Goal: Navigation & Orientation: Understand site structure

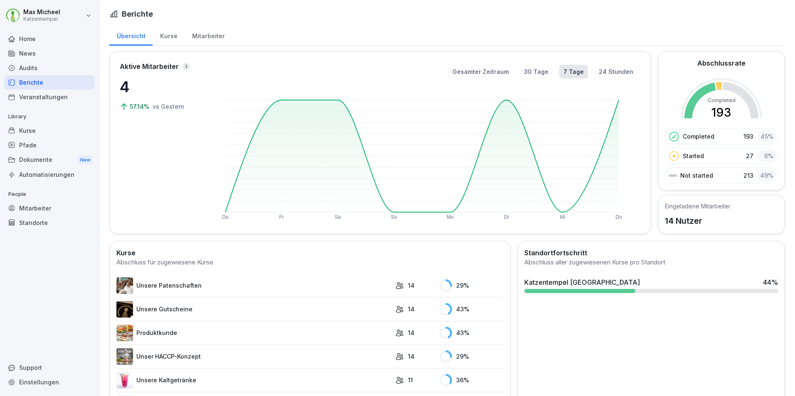
click at [220, 38] on div "Mitarbeiter" at bounding box center [208, 35] width 47 height 21
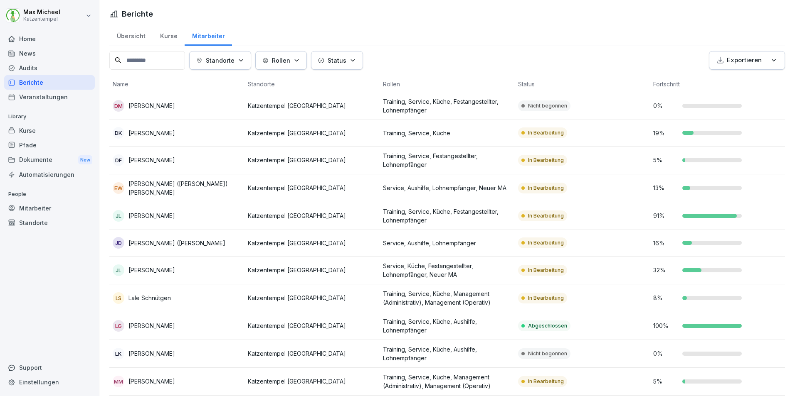
click at [160, 61] on input at bounding box center [147, 60] width 76 height 19
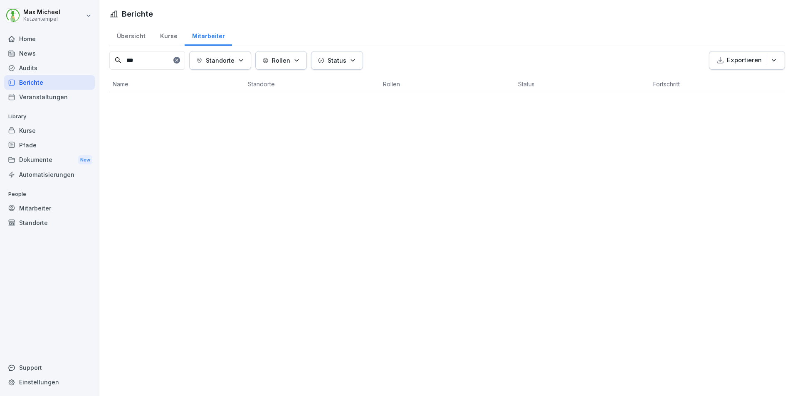
type input "***"
click at [262, 268] on div "Berichte Übersicht Kurse Mitarbeiter *** Standorte Rollen Status Exportieren Na…" at bounding box center [446, 198] width 695 height 396
click at [180, 63] on div at bounding box center [176, 60] width 7 height 7
click at [179, 62] on icon at bounding box center [176, 60] width 5 height 5
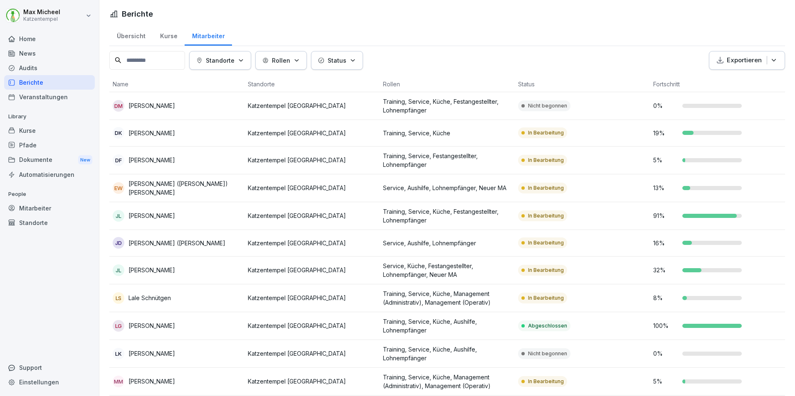
click at [31, 42] on div "Home" at bounding box center [49, 39] width 91 height 15
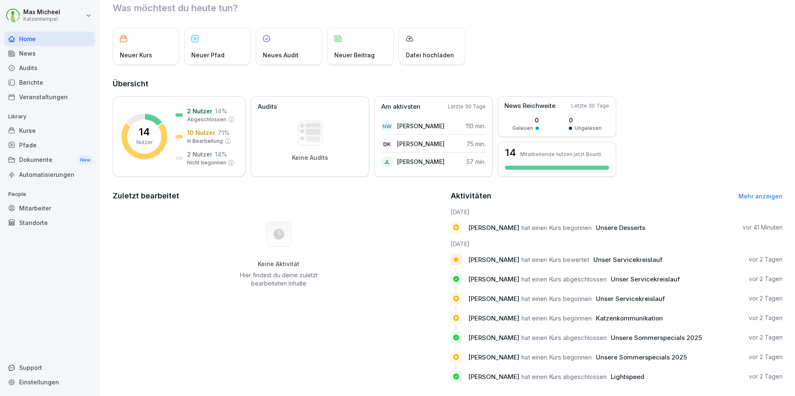
scroll to position [41, 0]
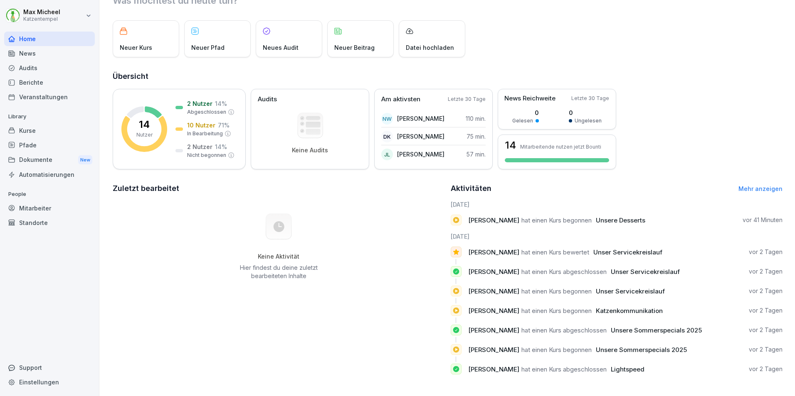
click at [760, 185] on link "Mehr anzeigen" at bounding box center [760, 188] width 44 height 7
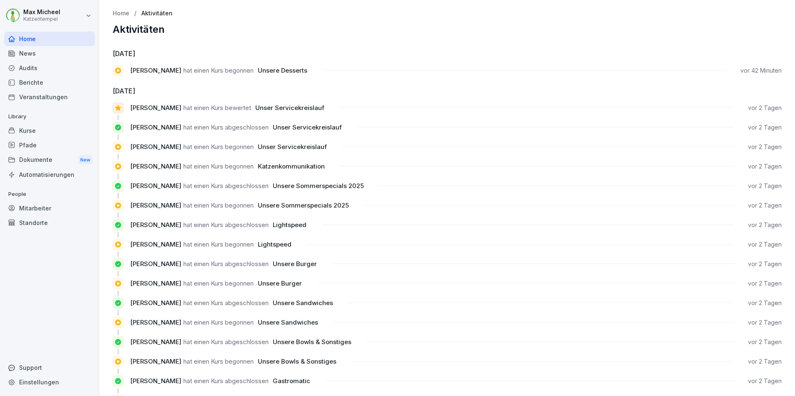
click at [19, 53] on div "News" at bounding box center [49, 53] width 91 height 15
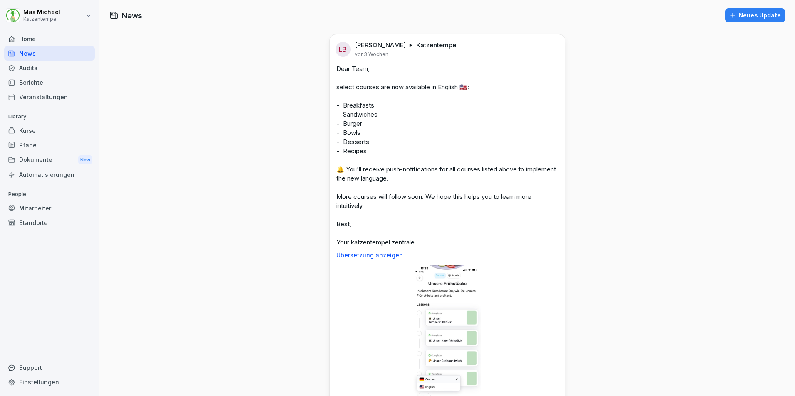
click at [28, 67] on div "Audits" at bounding box center [49, 68] width 91 height 15
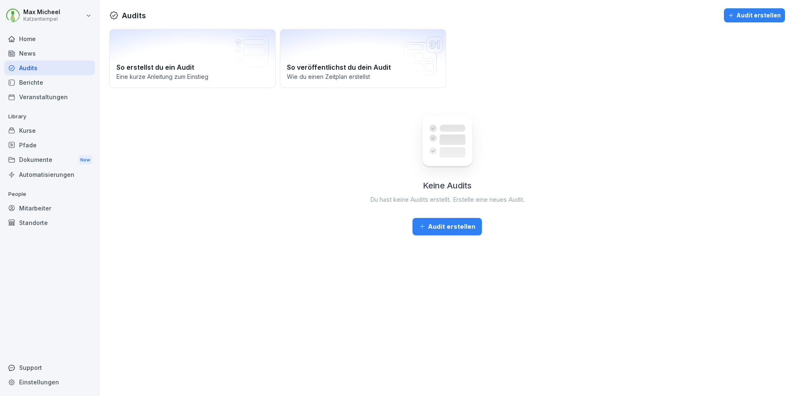
click at [32, 51] on div "News" at bounding box center [49, 53] width 91 height 15
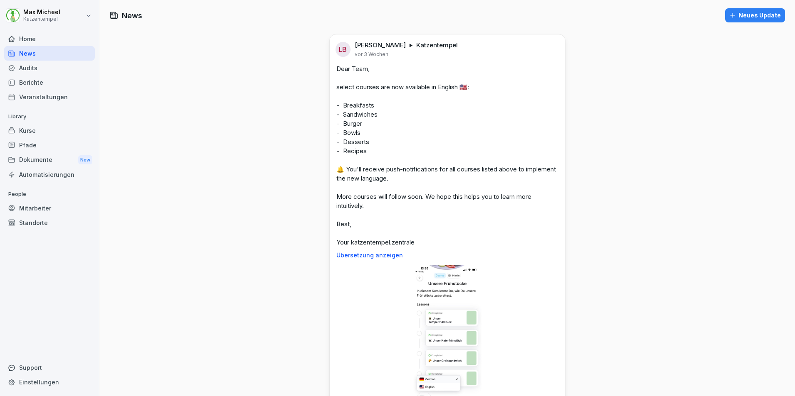
click at [32, 43] on div "Home" at bounding box center [49, 39] width 91 height 15
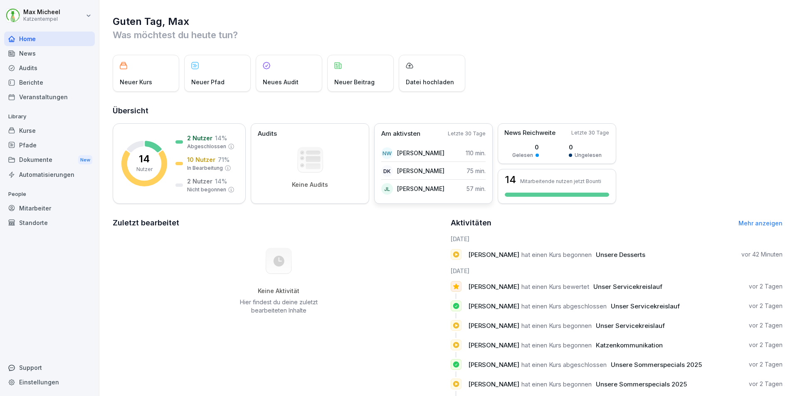
click at [471, 131] on p "Letzte 30 Tage" at bounding box center [467, 133] width 38 height 7
click at [413, 133] on p "Am aktivsten" at bounding box center [400, 134] width 39 height 10
click at [387, 131] on p "Am aktivsten" at bounding box center [400, 134] width 39 height 10
click at [398, 134] on p "Am aktivsten" at bounding box center [400, 134] width 39 height 10
click at [459, 133] on p "Letzte 30 Tage" at bounding box center [467, 133] width 38 height 7
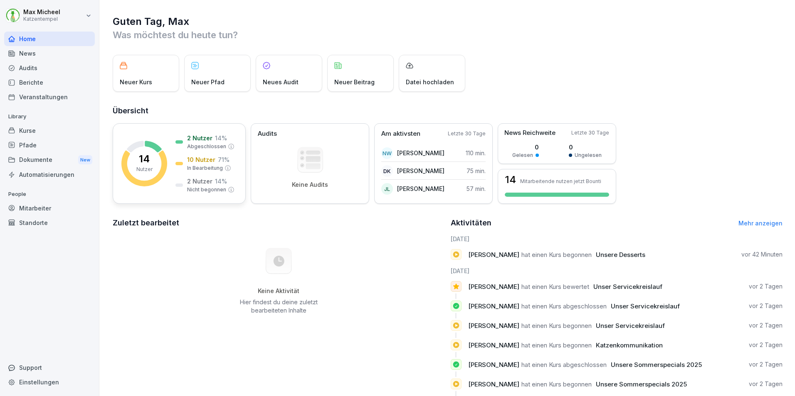
click at [194, 133] on div "14 Nutzer 2 Nutzer 14 % Abgeschlossen 10 Nutzer 71 % In Bearbeitung 2 Nutzer 14…" at bounding box center [179, 163] width 133 height 81
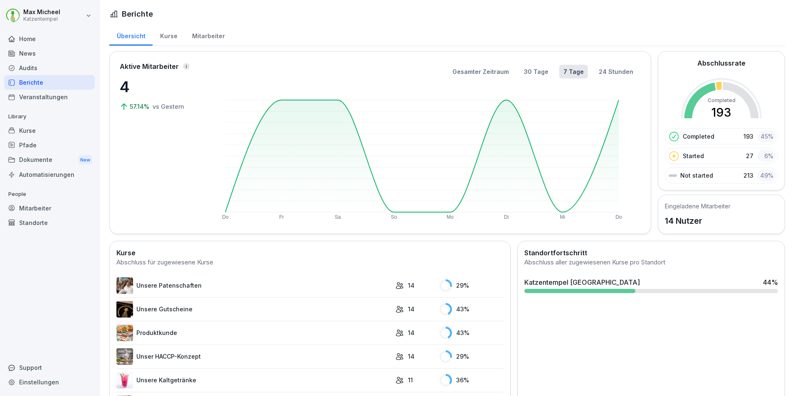
click at [203, 37] on div "Mitarbeiter" at bounding box center [208, 35] width 47 height 21
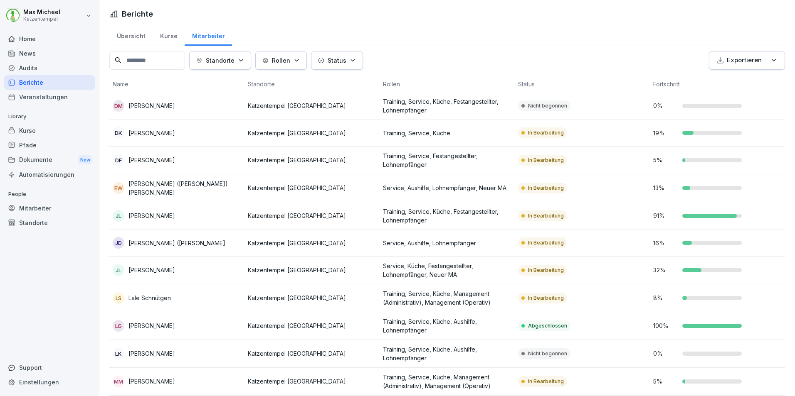
click at [360, 65] on button "Status" at bounding box center [337, 60] width 52 height 19
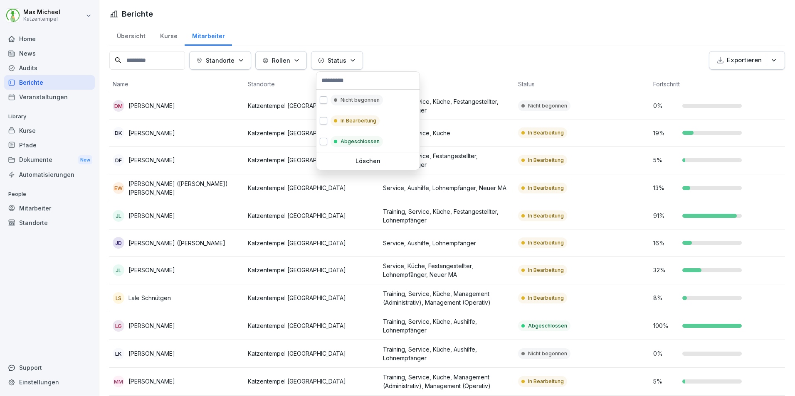
click at [360, 65] on button "Status" at bounding box center [337, 60] width 52 height 19
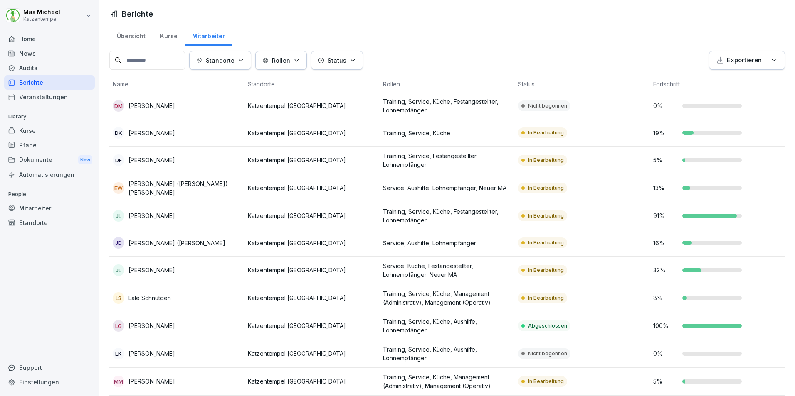
click at [658, 85] on th "Fortschritt" at bounding box center [717, 84] width 135 height 16
click at [770, 59] on icon "button" at bounding box center [773, 60] width 8 height 8
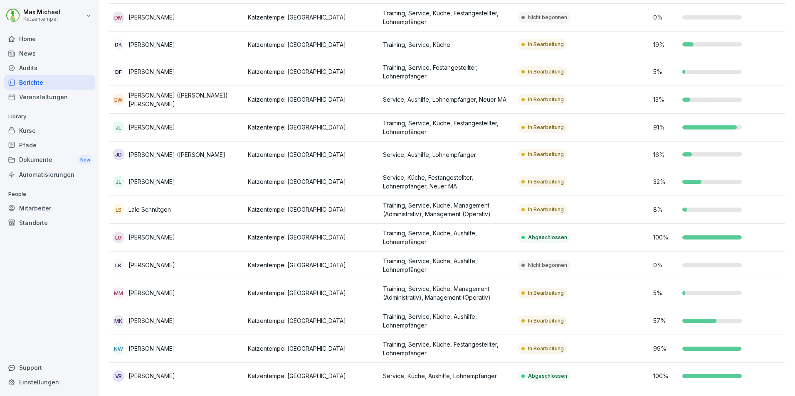
scroll to position [94, 0]
click at [644, 372] on td "Abgeschlossen" at bounding box center [581, 376] width 135 height 27
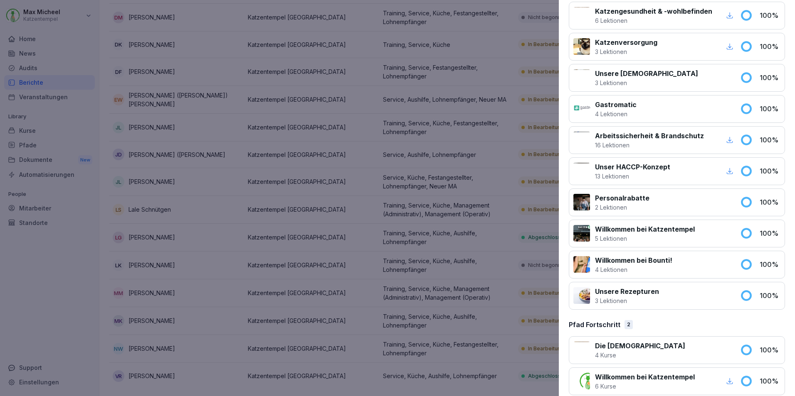
scroll to position [992, 0]
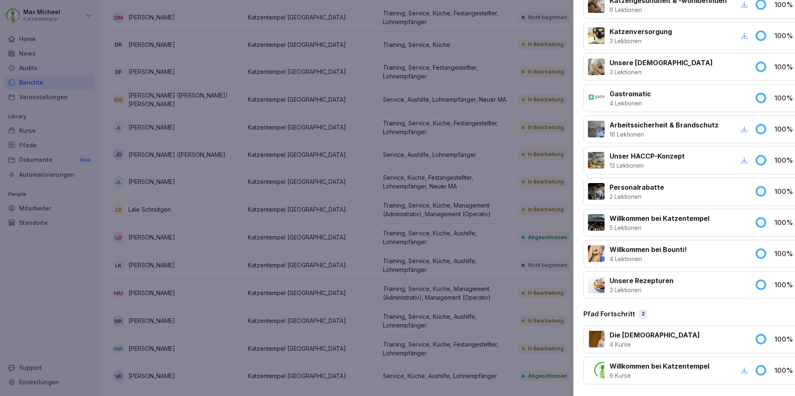
click at [508, 351] on div at bounding box center [397, 198] width 795 height 396
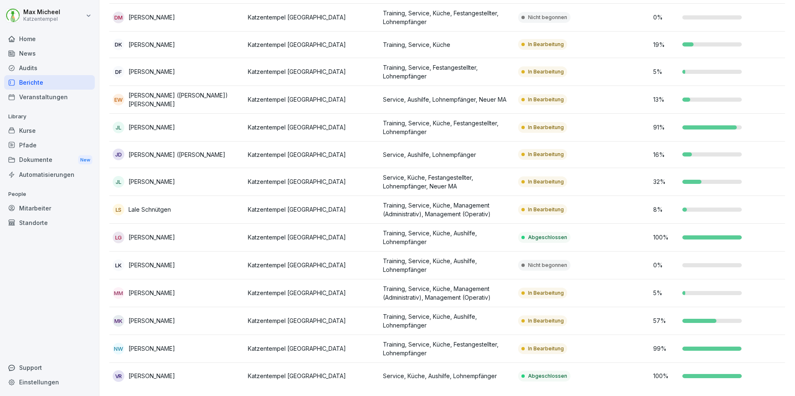
scroll to position [0, 0]
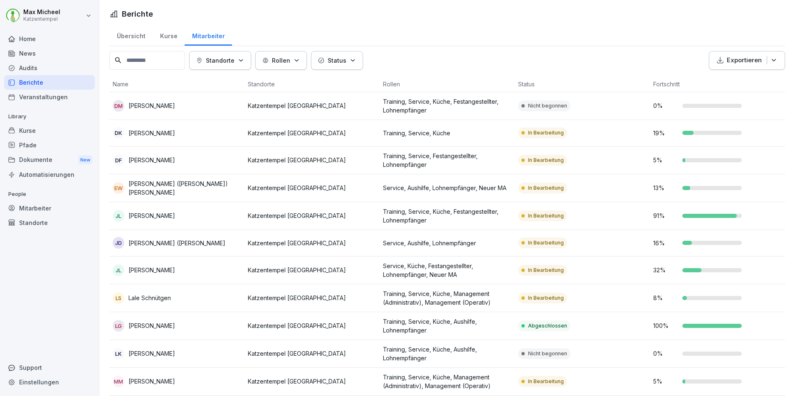
click at [44, 57] on div "News" at bounding box center [49, 53] width 91 height 15
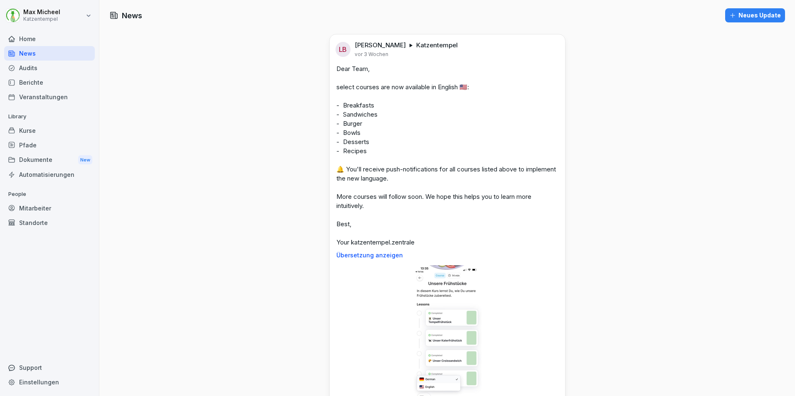
click at [43, 40] on div "Home" at bounding box center [49, 39] width 91 height 15
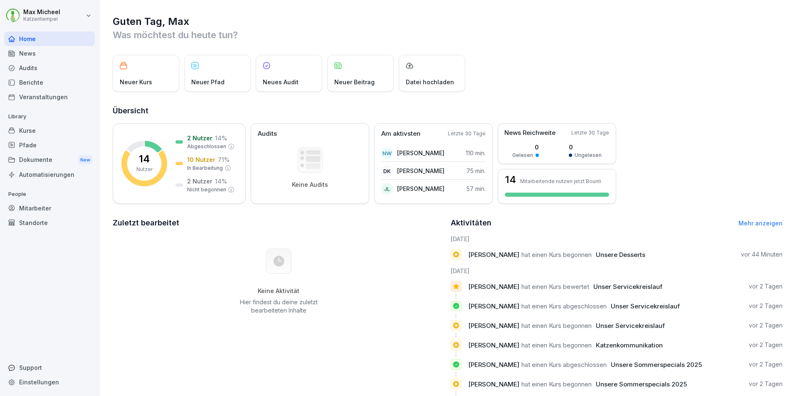
click at [31, 60] on div "News" at bounding box center [49, 53] width 91 height 15
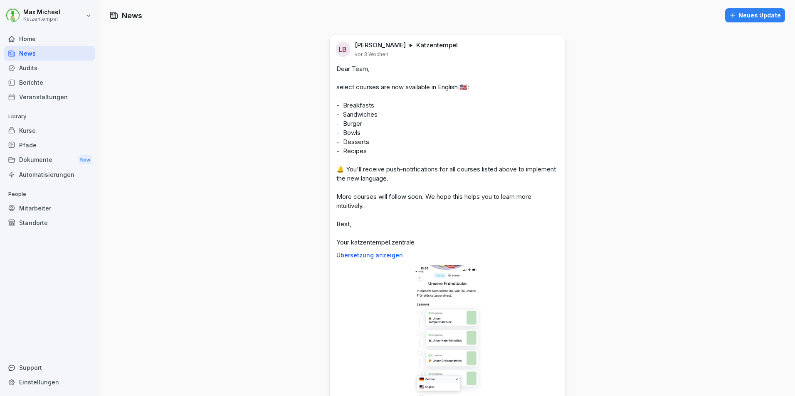
click at [25, 68] on div "Audits" at bounding box center [49, 68] width 91 height 15
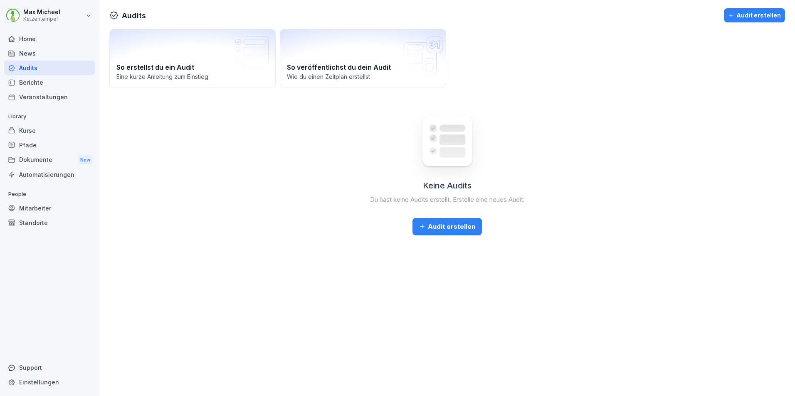
click at [40, 97] on div "Veranstaltungen" at bounding box center [49, 97] width 91 height 15
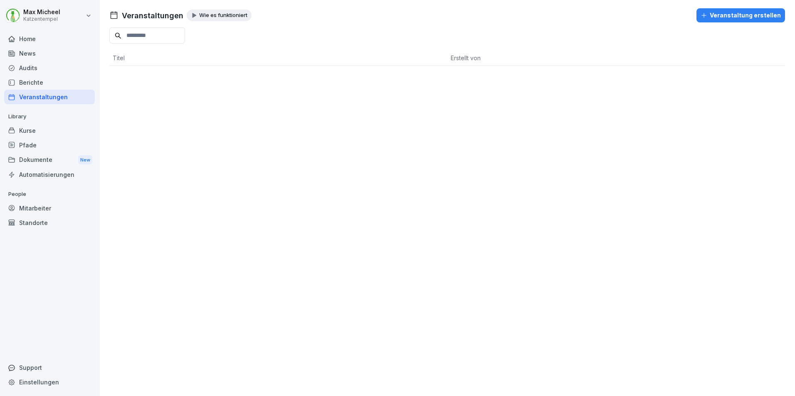
click at [26, 130] on div "Kurse" at bounding box center [49, 130] width 91 height 15
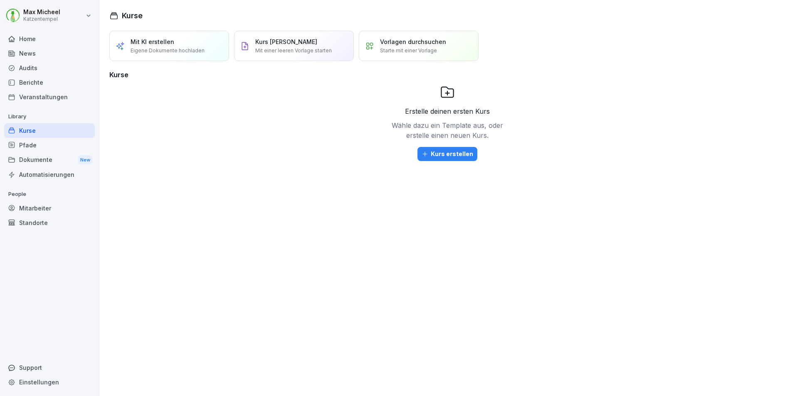
click at [26, 149] on div "Pfade" at bounding box center [49, 145] width 91 height 15
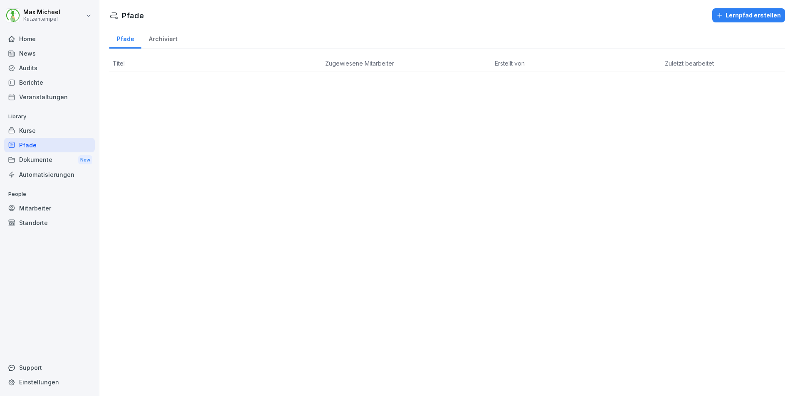
click at [27, 158] on div "Dokumente New" at bounding box center [49, 160] width 91 height 15
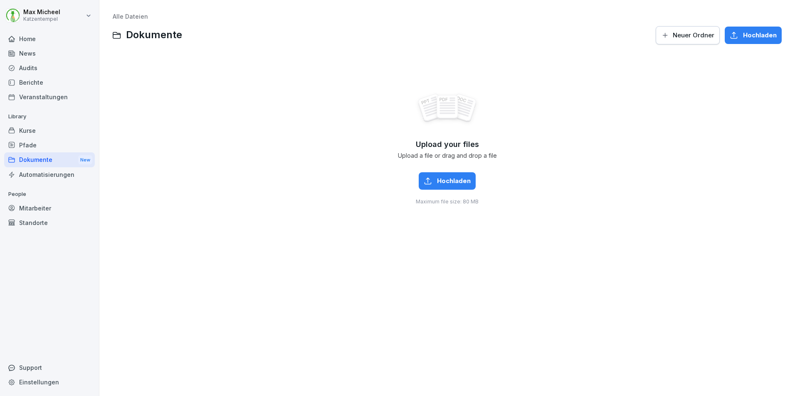
click at [27, 212] on div "Mitarbeiter" at bounding box center [49, 208] width 91 height 15
